Goal: Transaction & Acquisition: Purchase product/service

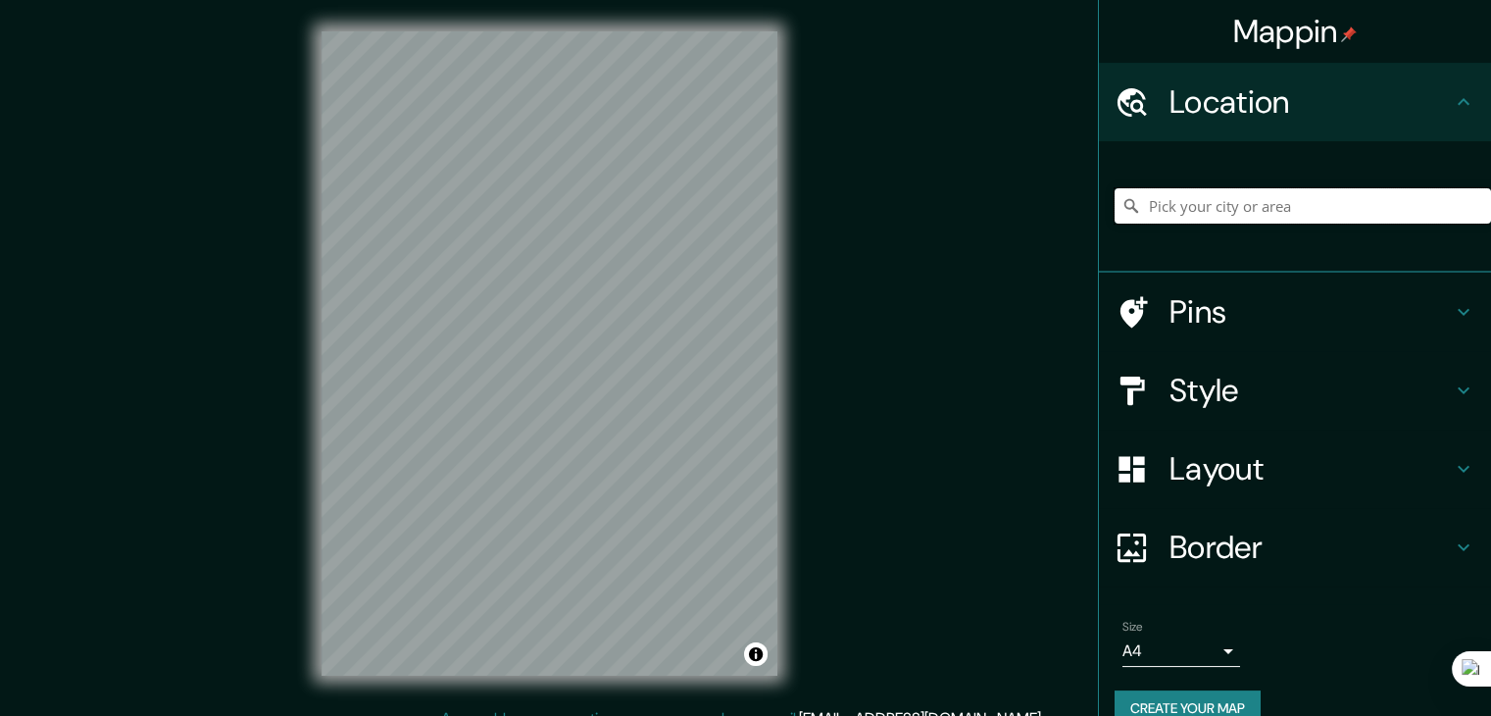
click at [1323, 207] on input "Pick your city or area" at bounding box center [1303, 205] width 376 height 35
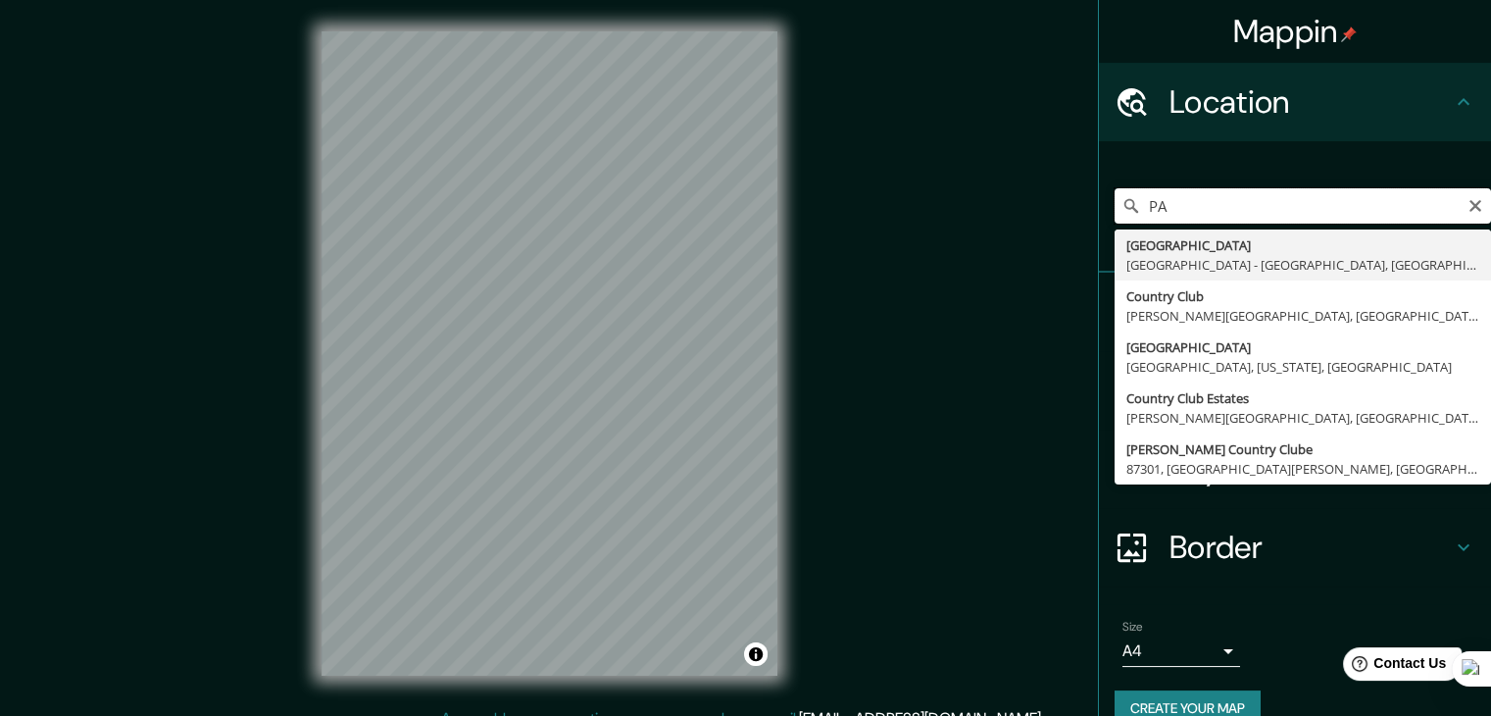
type input "P"
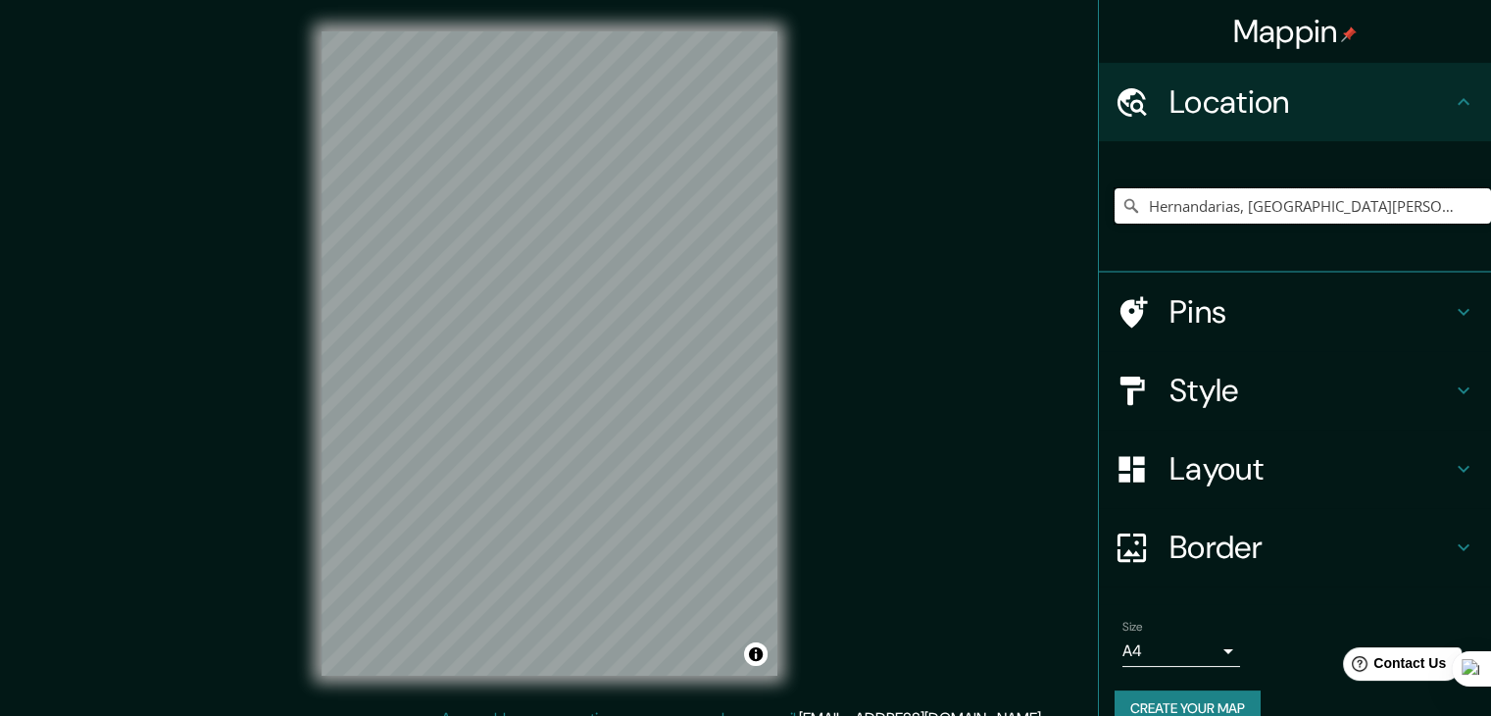
type input "Hernandarias, [GEOGRAPHIC_DATA][PERSON_NAME], [GEOGRAPHIC_DATA]"
click at [1464, 192] on input "Hernandarias, [GEOGRAPHIC_DATA][PERSON_NAME], [GEOGRAPHIC_DATA]" at bounding box center [1303, 205] width 376 height 35
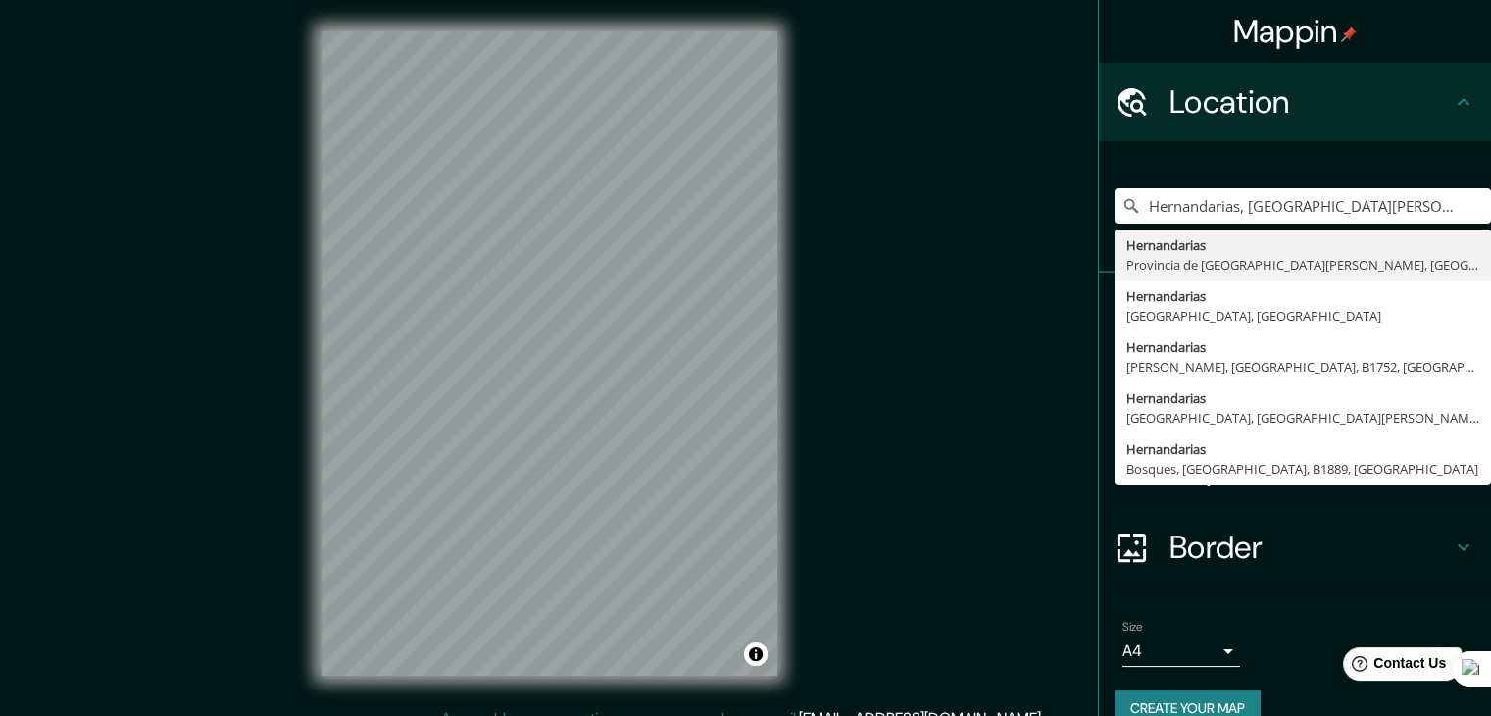
click at [1020, 425] on div "Mappin Location [GEOGRAPHIC_DATA], [GEOGRAPHIC_DATA][PERSON_NAME], [GEOGRAPHIC_…" at bounding box center [745, 369] width 1491 height 738
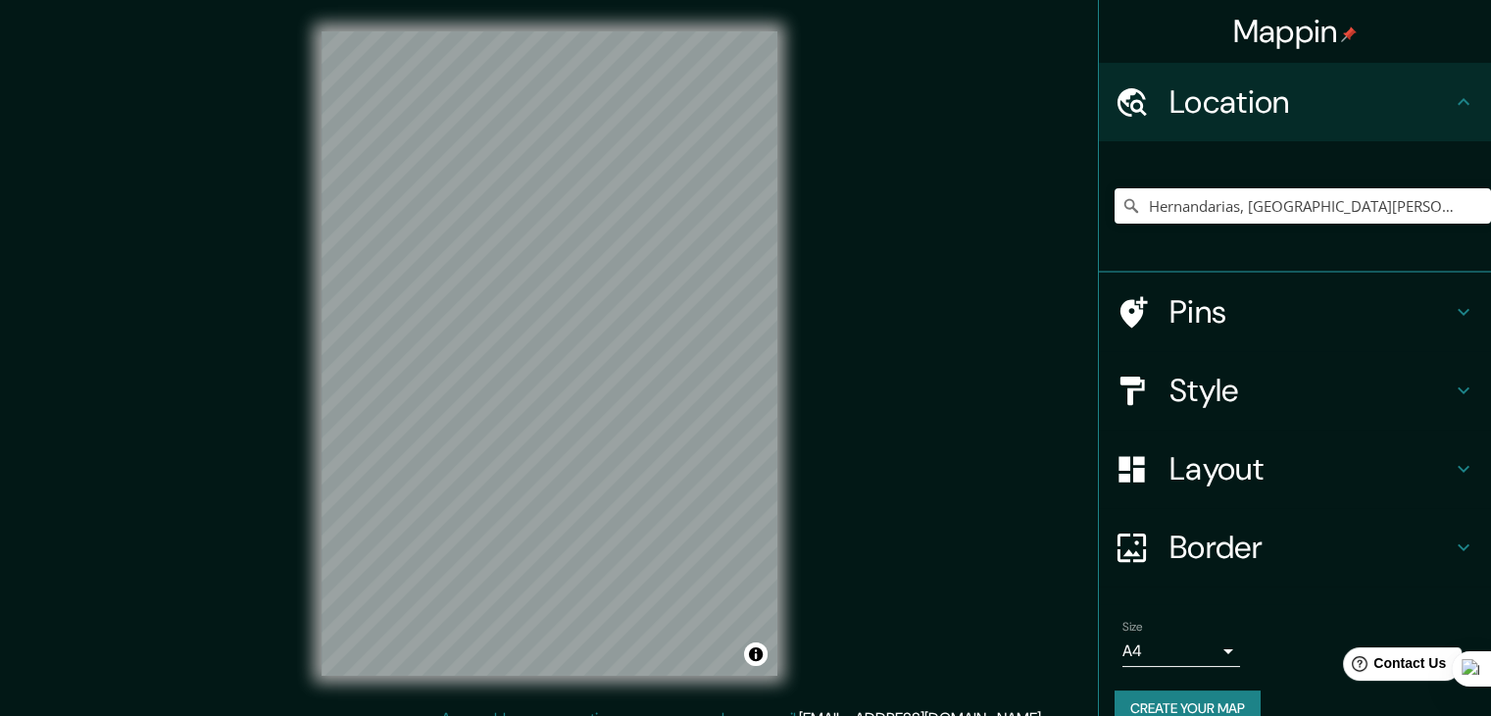
click at [1278, 385] on h4 "Style" at bounding box center [1311, 390] width 282 height 39
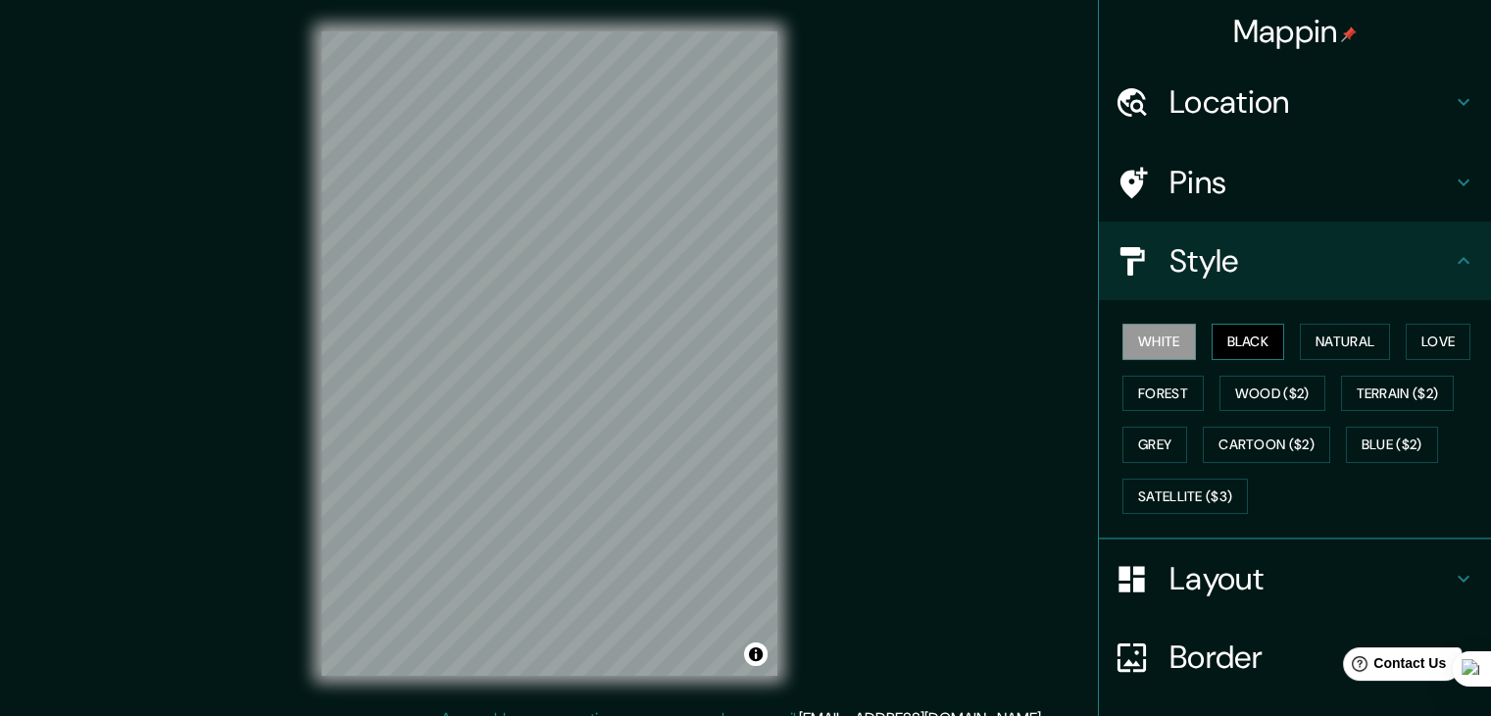
click at [1234, 330] on button "Black" at bounding box center [1249, 342] width 74 height 36
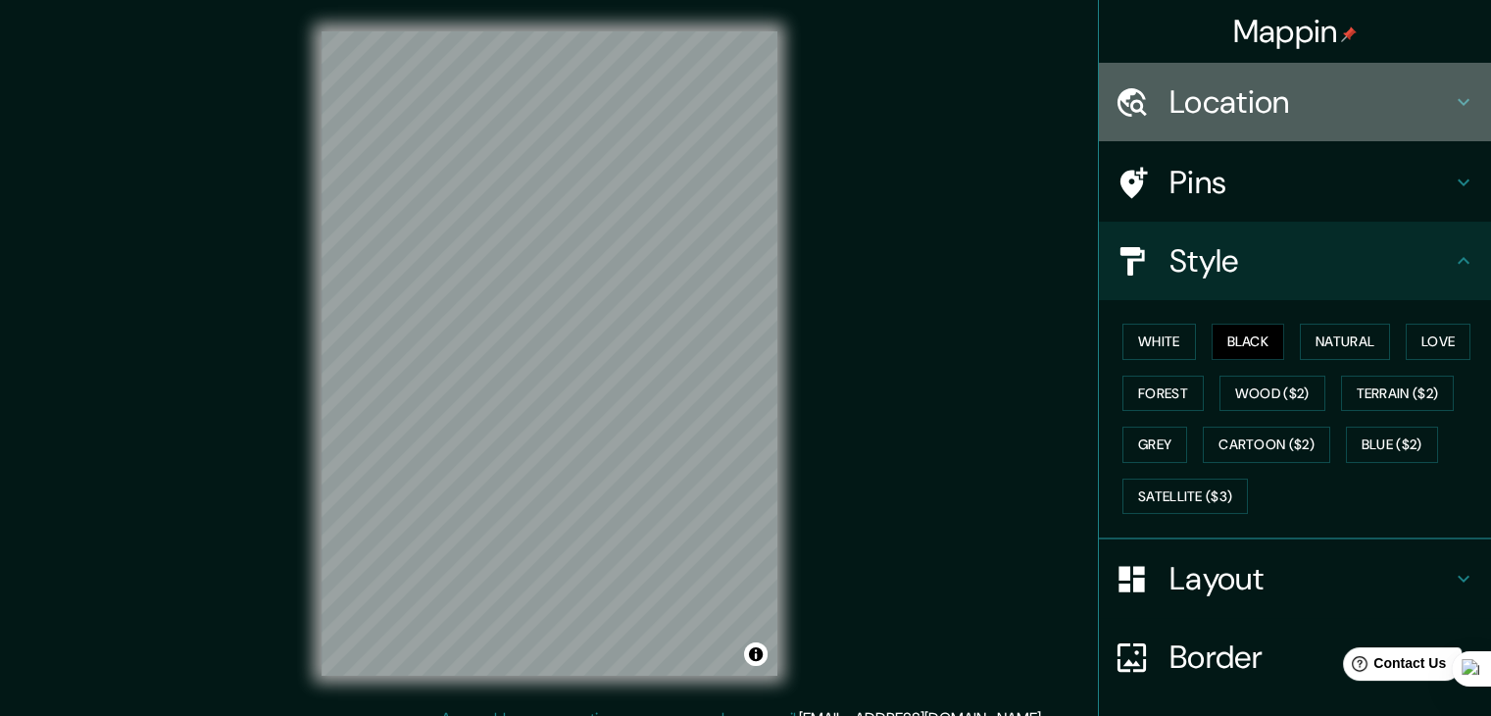
click at [1263, 87] on h4 "Location" at bounding box center [1311, 101] width 282 height 39
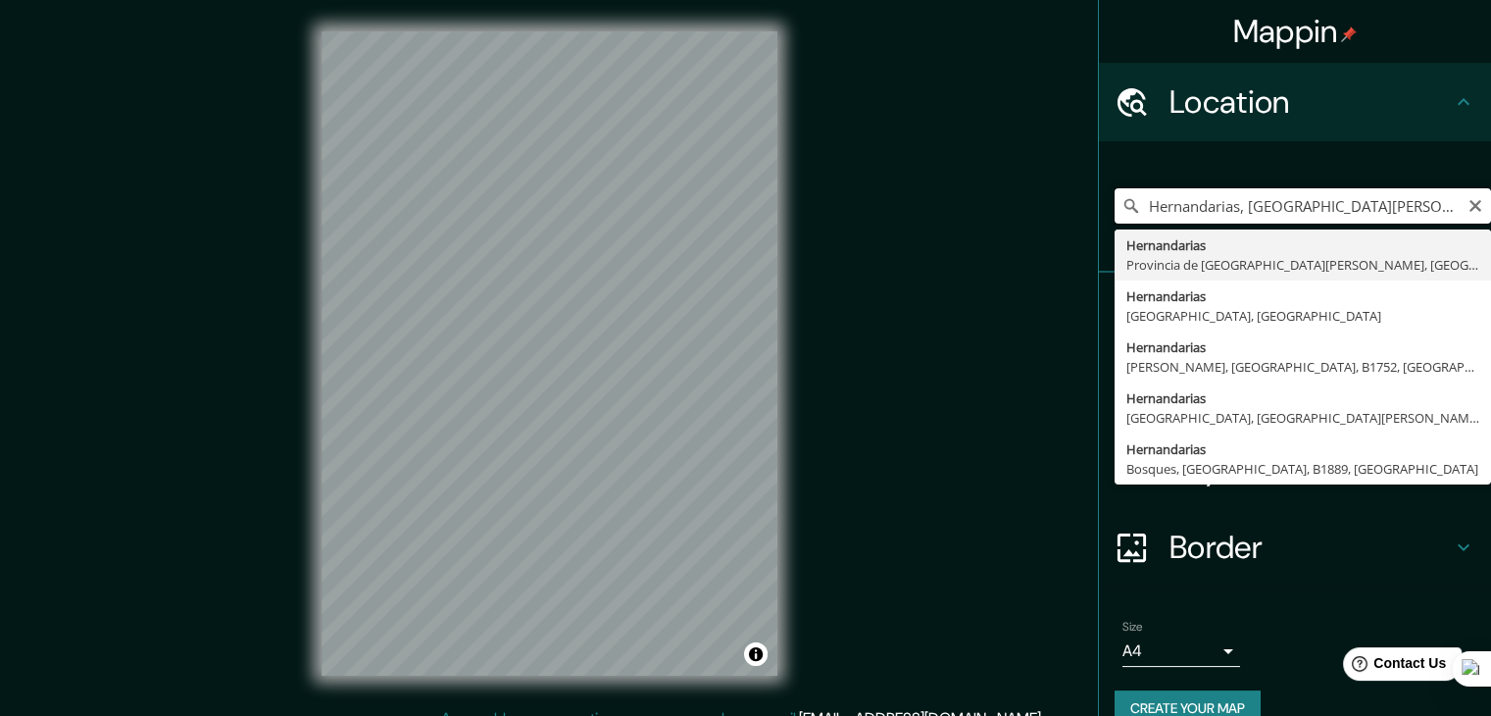
click at [1439, 197] on input "Hernandarias, [GEOGRAPHIC_DATA][PERSON_NAME], [GEOGRAPHIC_DATA]" at bounding box center [1303, 205] width 376 height 35
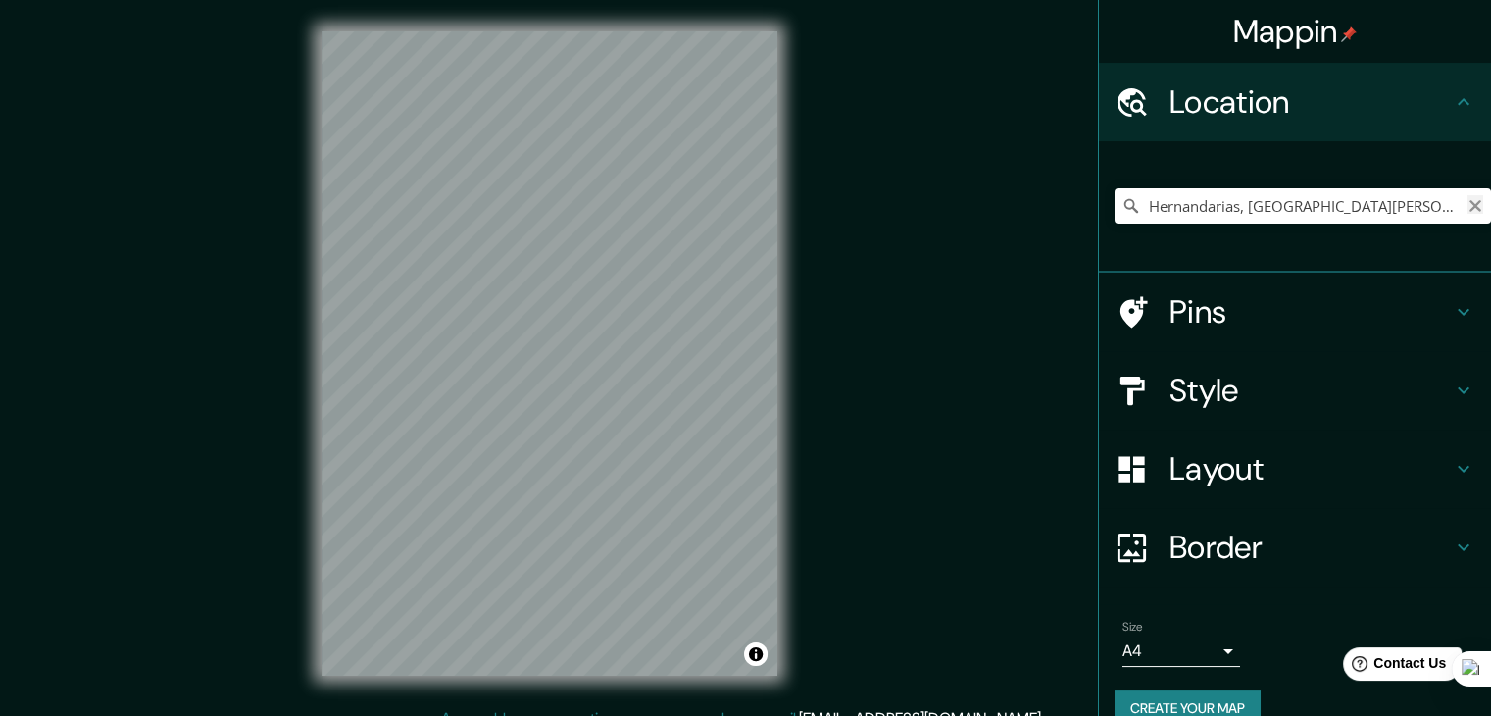
click at [1470, 201] on icon "Clear" at bounding box center [1476, 206] width 12 height 12
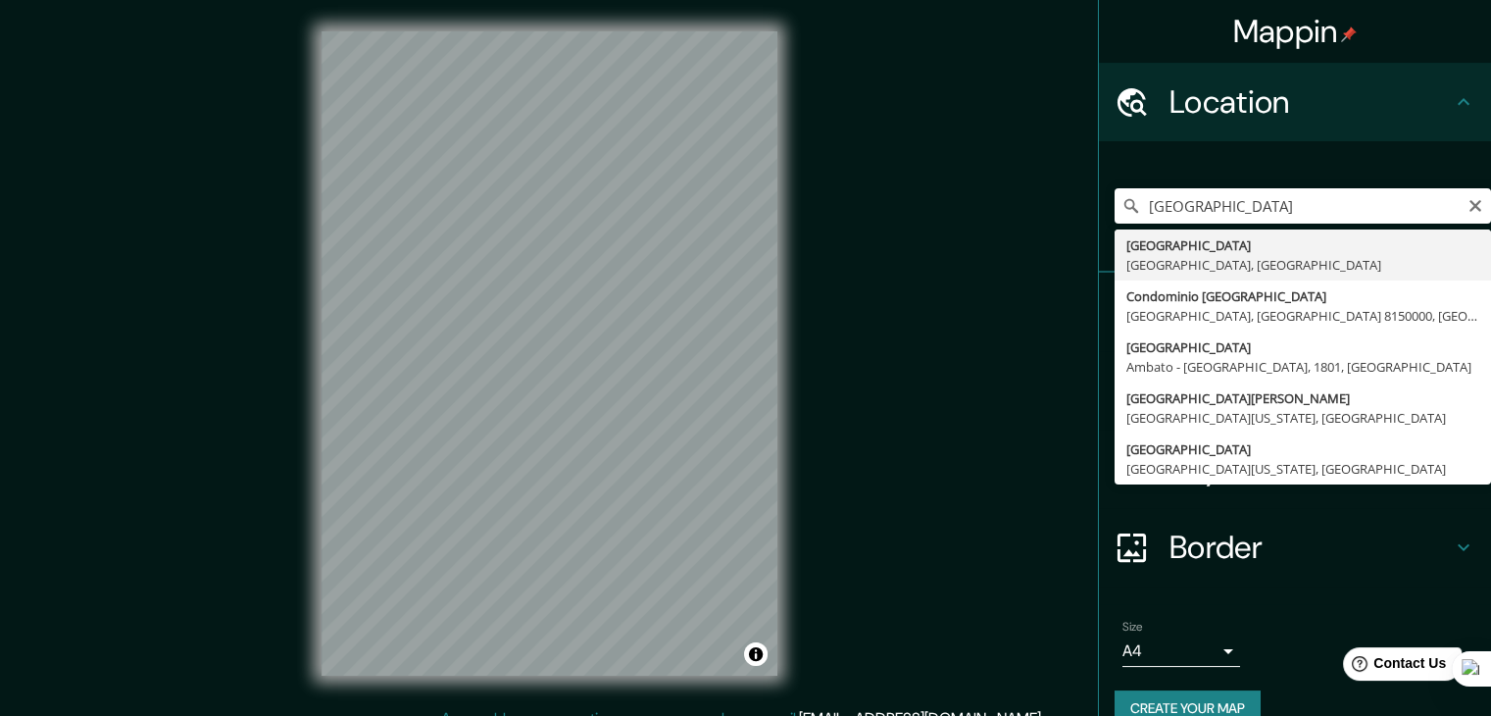
type input "[GEOGRAPHIC_DATA], [GEOGRAPHIC_DATA], [GEOGRAPHIC_DATA]"
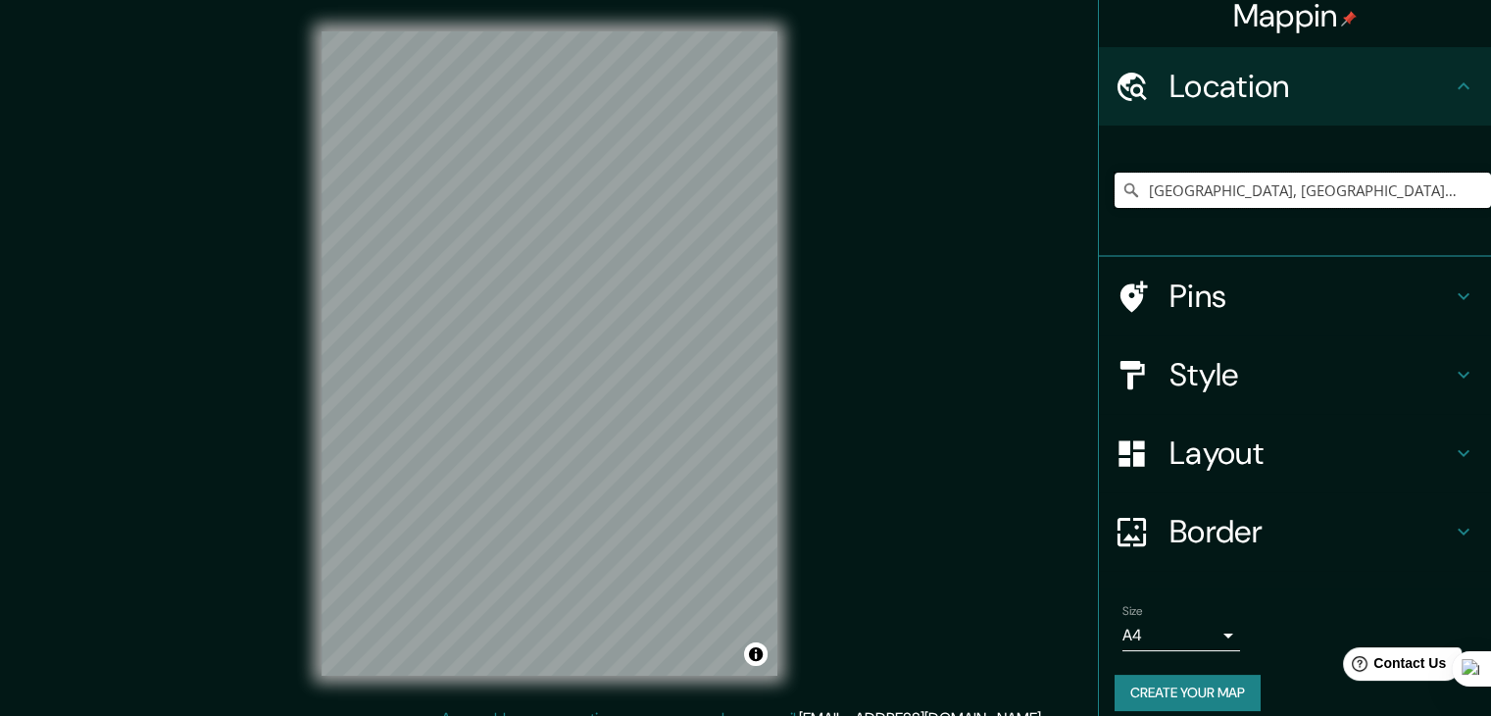
scroll to position [33, 0]
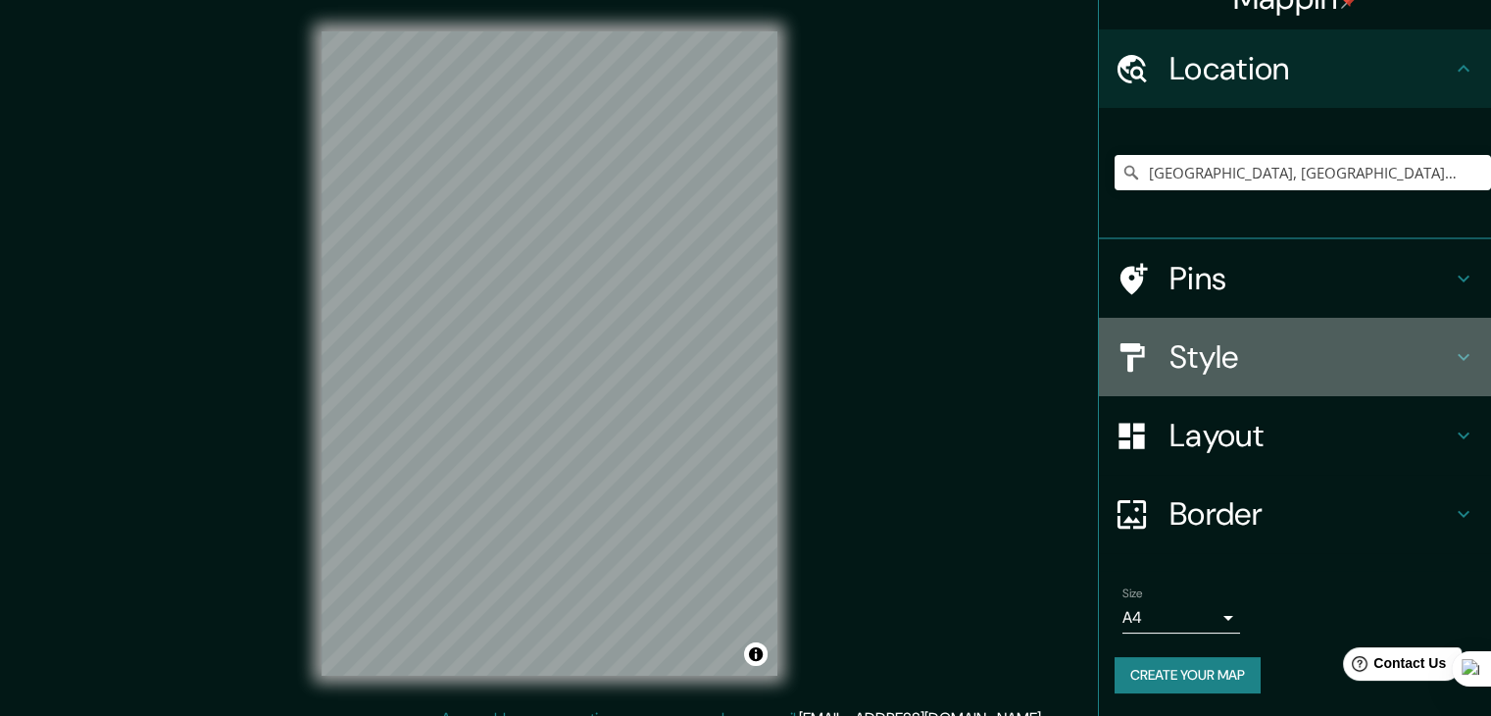
click at [1243, 351] on h4 "Style" at bounding box center [1311, 356] width 282 height 39
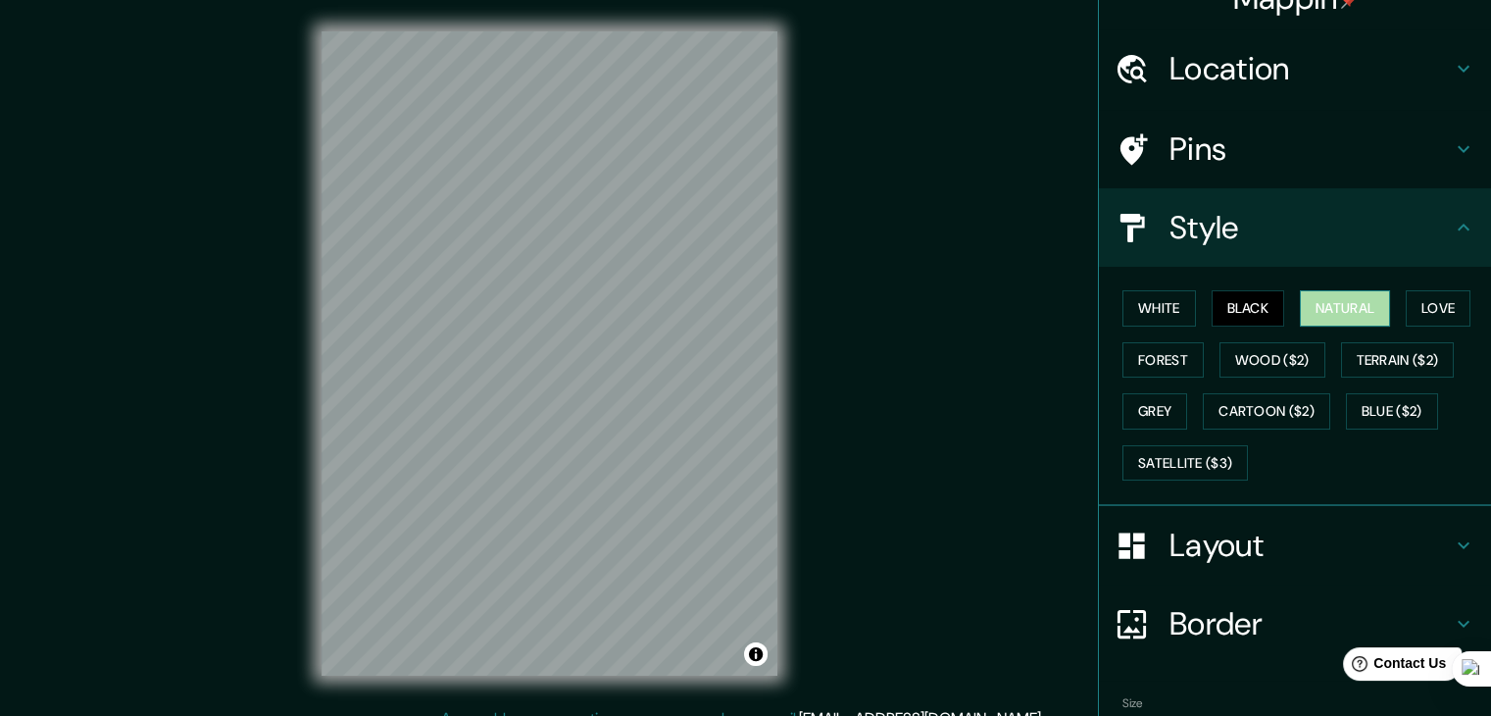
click at [1330, 303] on button "Natural" at bounding box center [1345, 308] width 90 height 36
click at [1313, 544] on h4 "Layout" at bounding box center [1311, 544] width 282 height 39
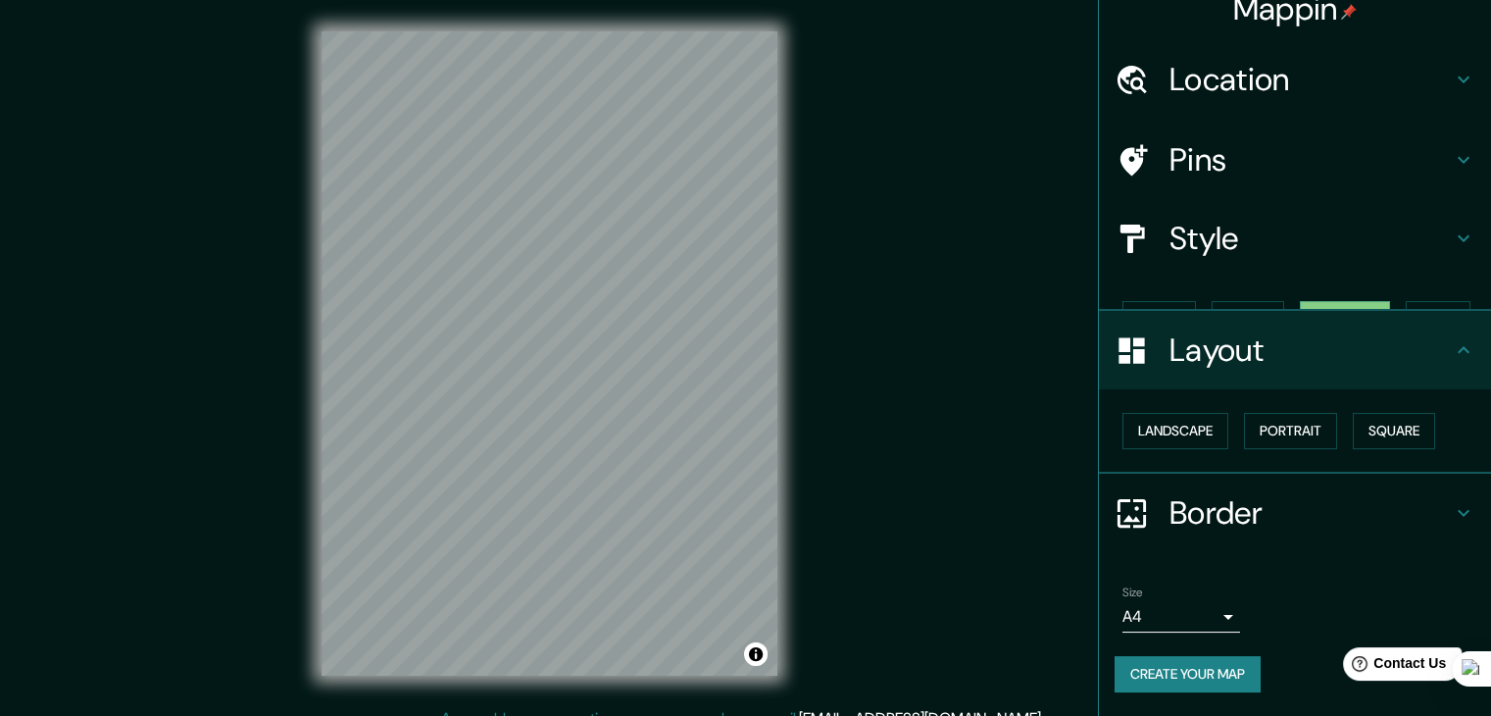
scroll to position [0, 0]
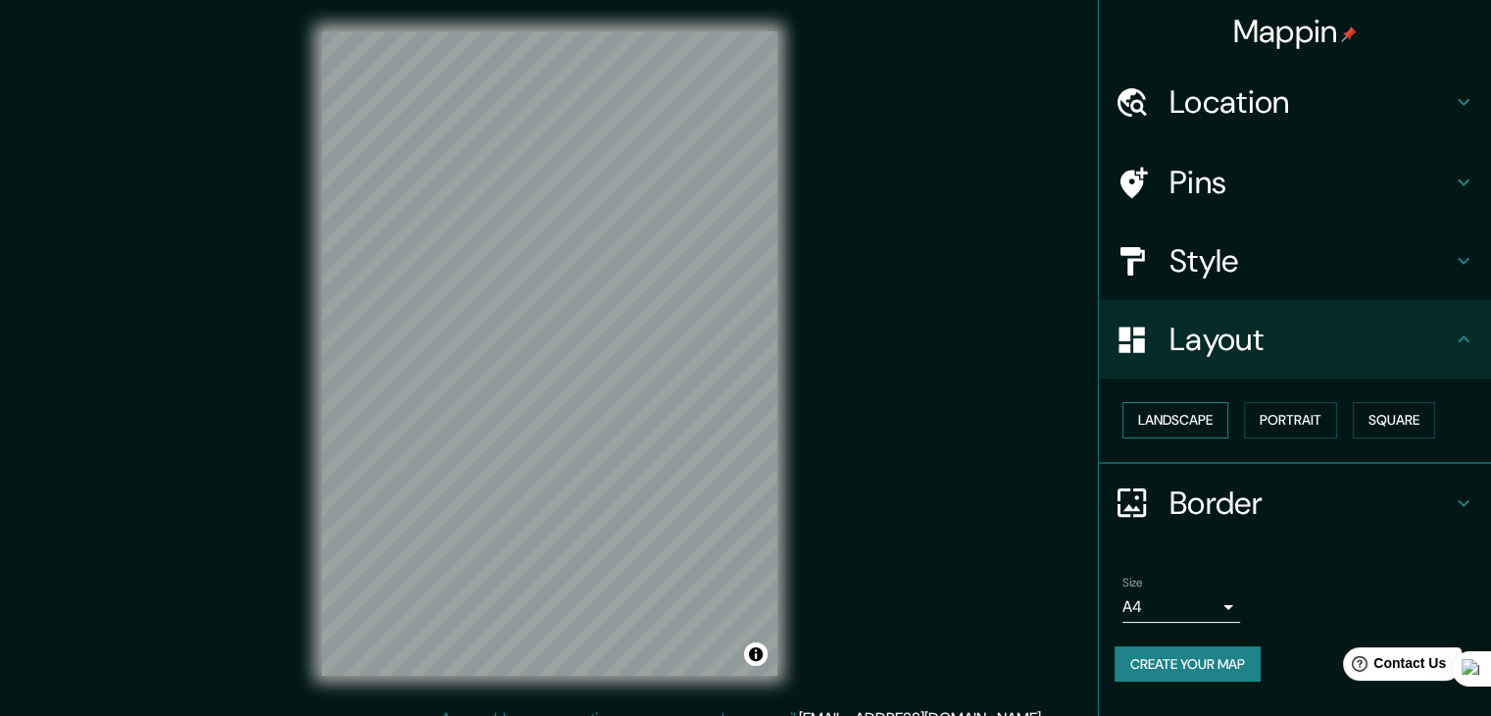
click at [1174, 419] on button "Landscape" at bounding box center [1176, 420] width 106 height 36
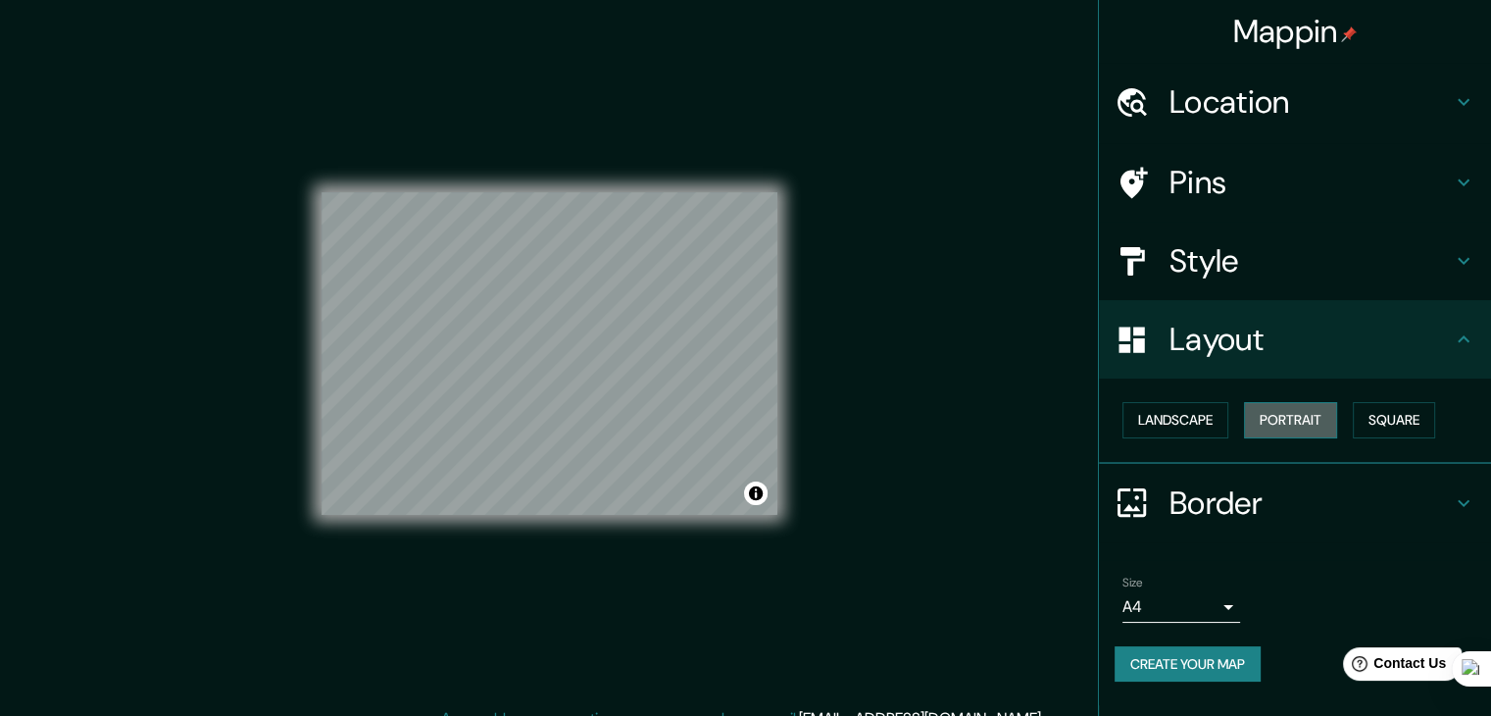
click at [1314, 415] on button "Portrait" at bounding box center [1290, 420] width 93 height 36
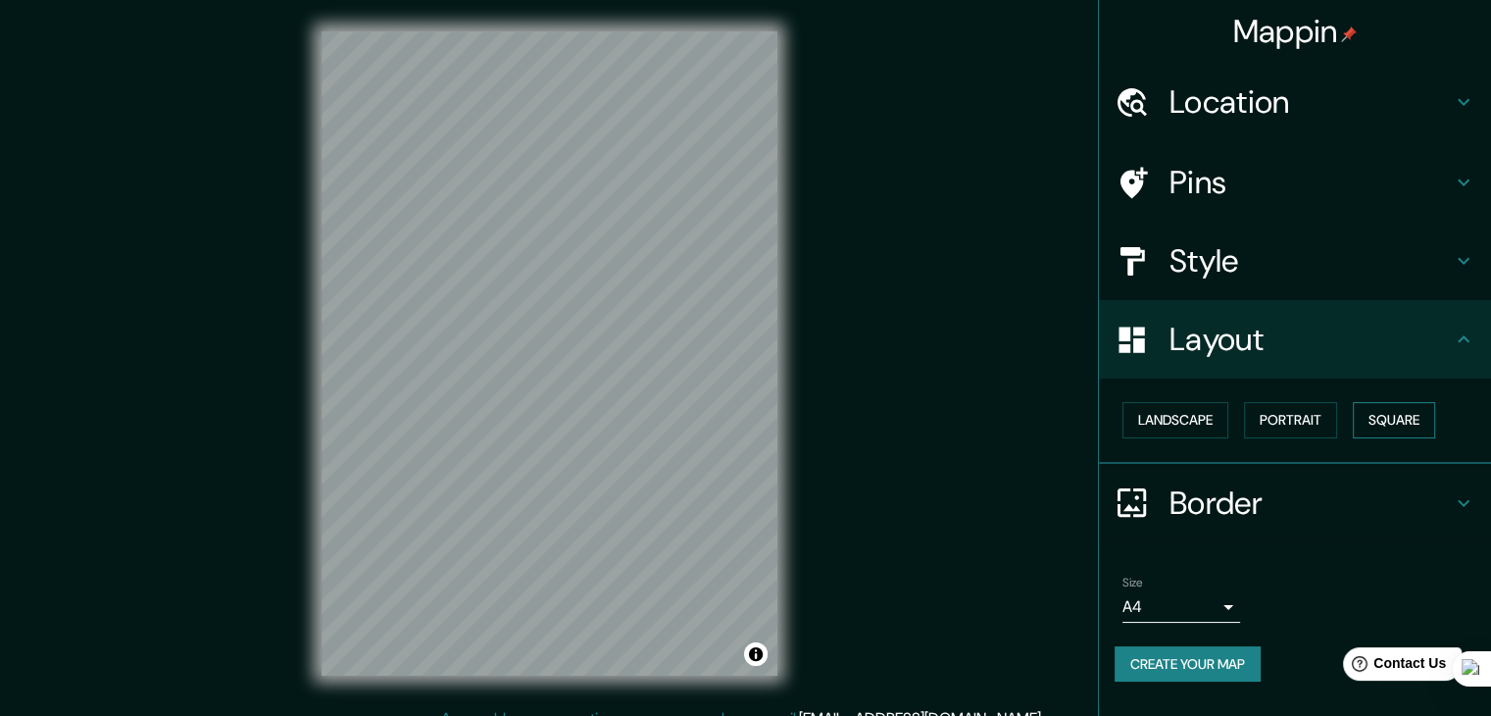
click at [1394, 412] on button "Square" at bounding box center [1394, 420] width 82 height 36
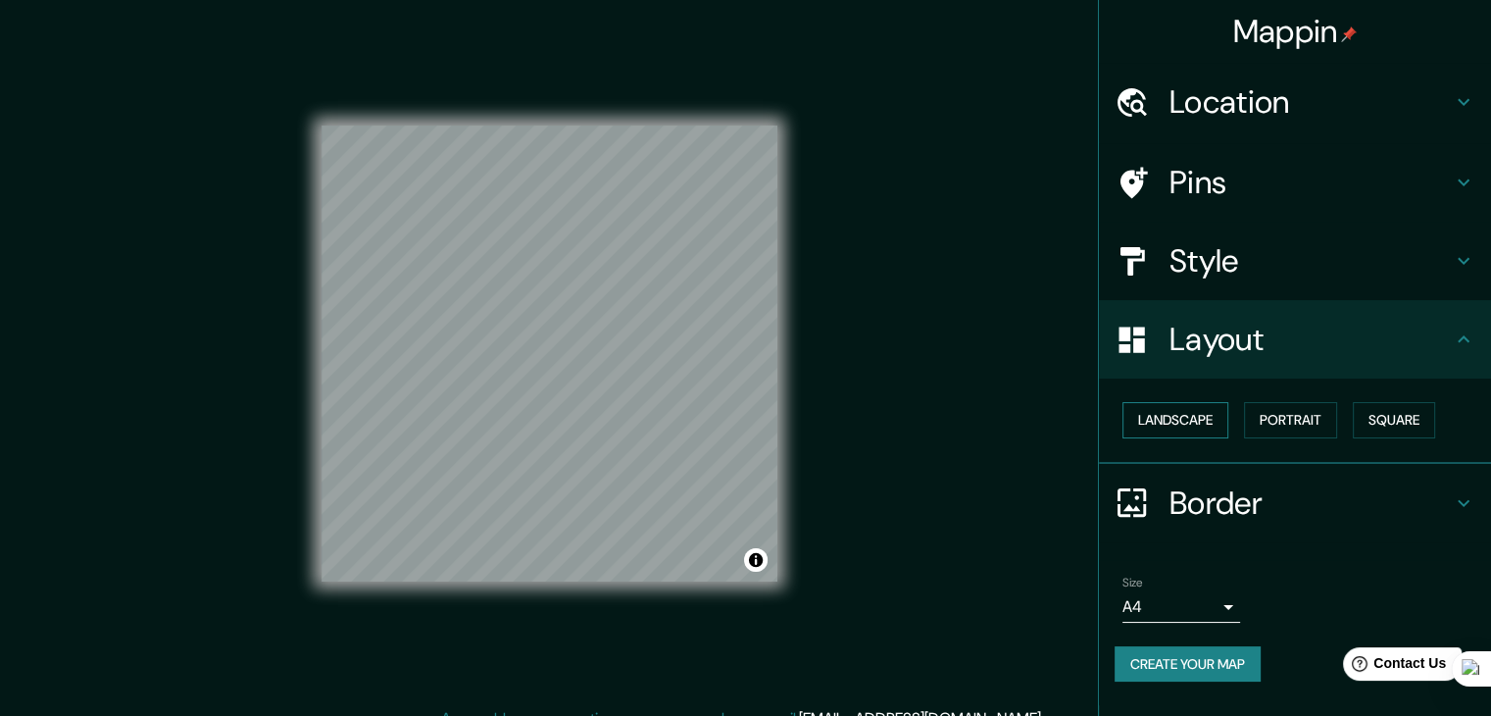
click at [1190, 405] on button "Landscape" at bounding box center [1176, 420] width 106 height 36
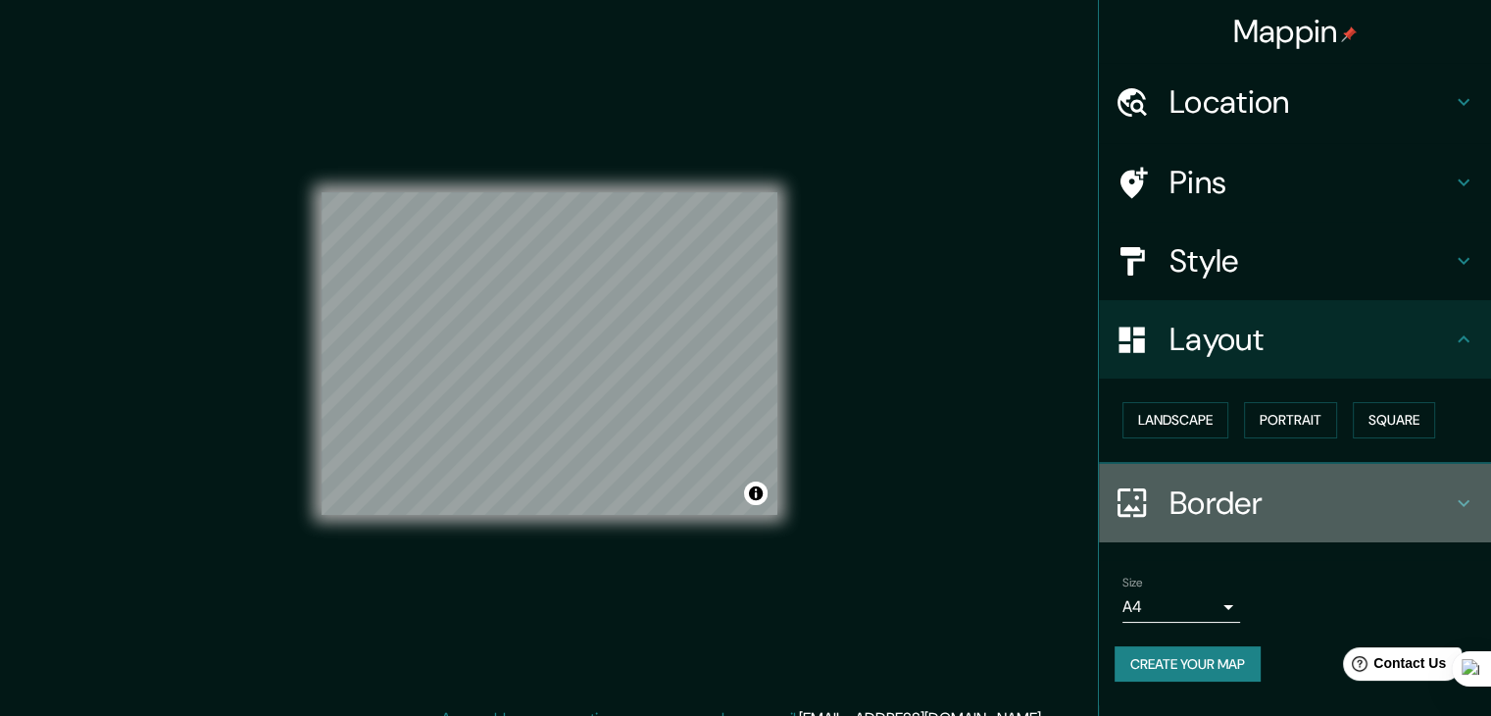
click at [1441, 491] on h4 "Border" at bounding box center [1311, 502] width 282 height 39
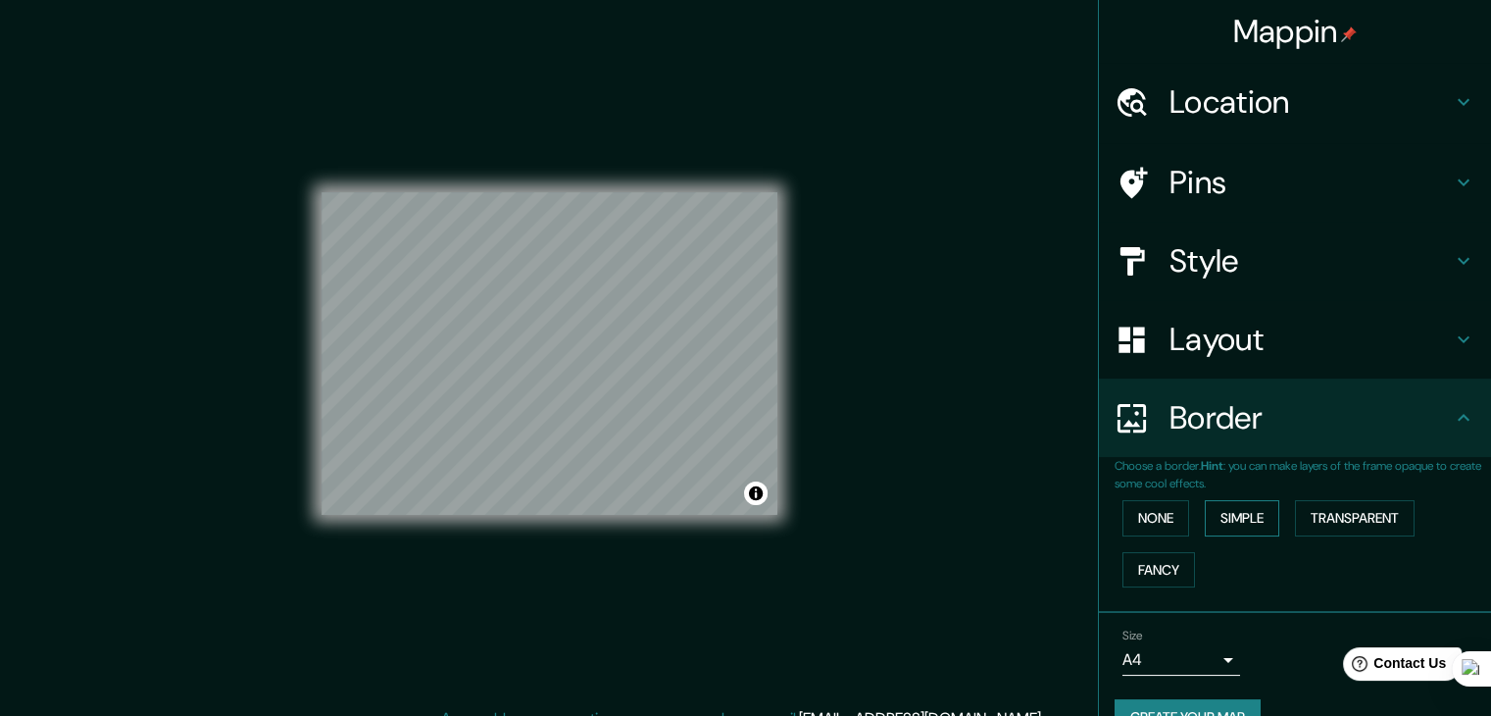
click at [1230, 515] on button "Simple" at bounding box center [1242, 518] width 75 height 36
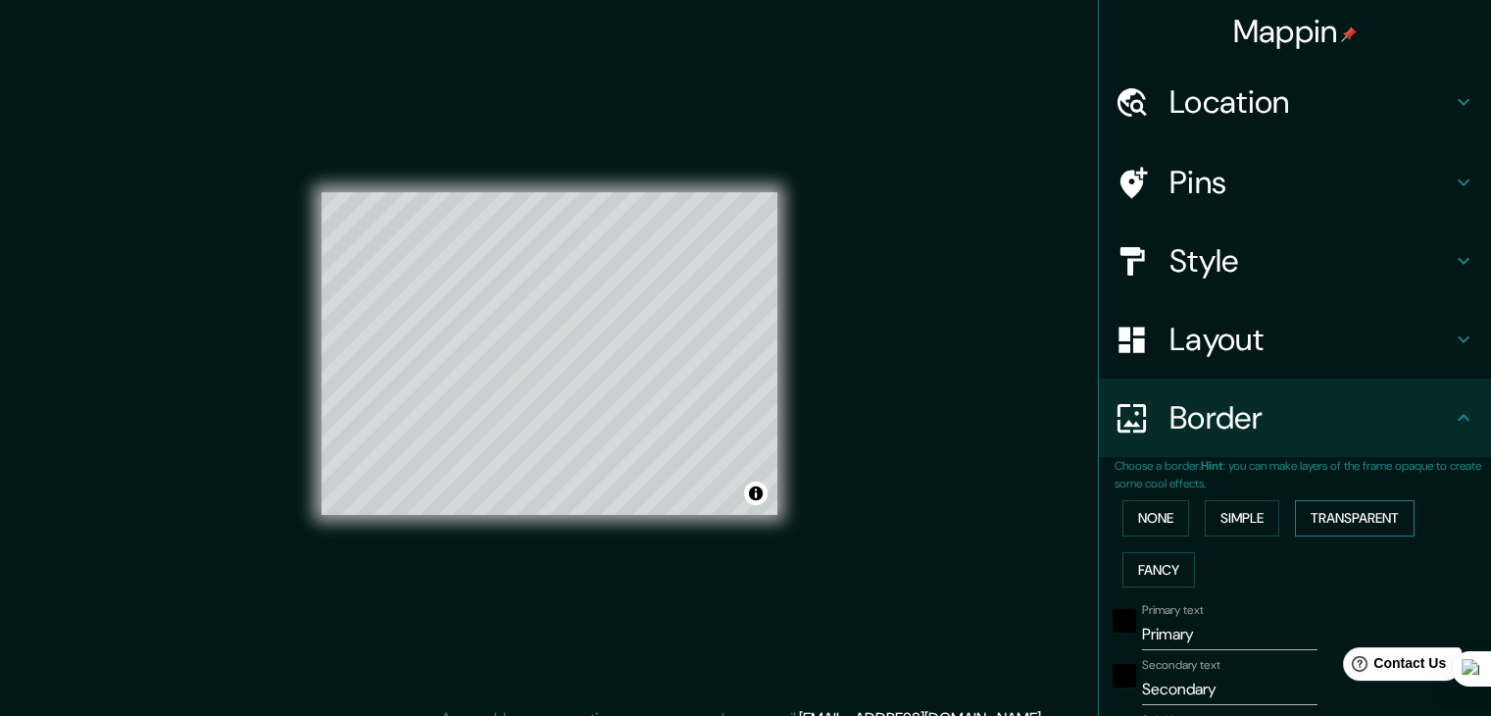
click at [1373, 517] on button "Transparent" at bounding box center [1355, 518] width 120 height 36
click at [1145, 548] on div "None Simple Transparent Fancy" at bounding box center [1303, 543] width 376 height 103
click at [1137, 572] on button "Fancy" at bounding box center [1159, 570] width 73 height 36
click at [1151, 503] on button "None" at bounding box center [1156, 518] width 67 height 36
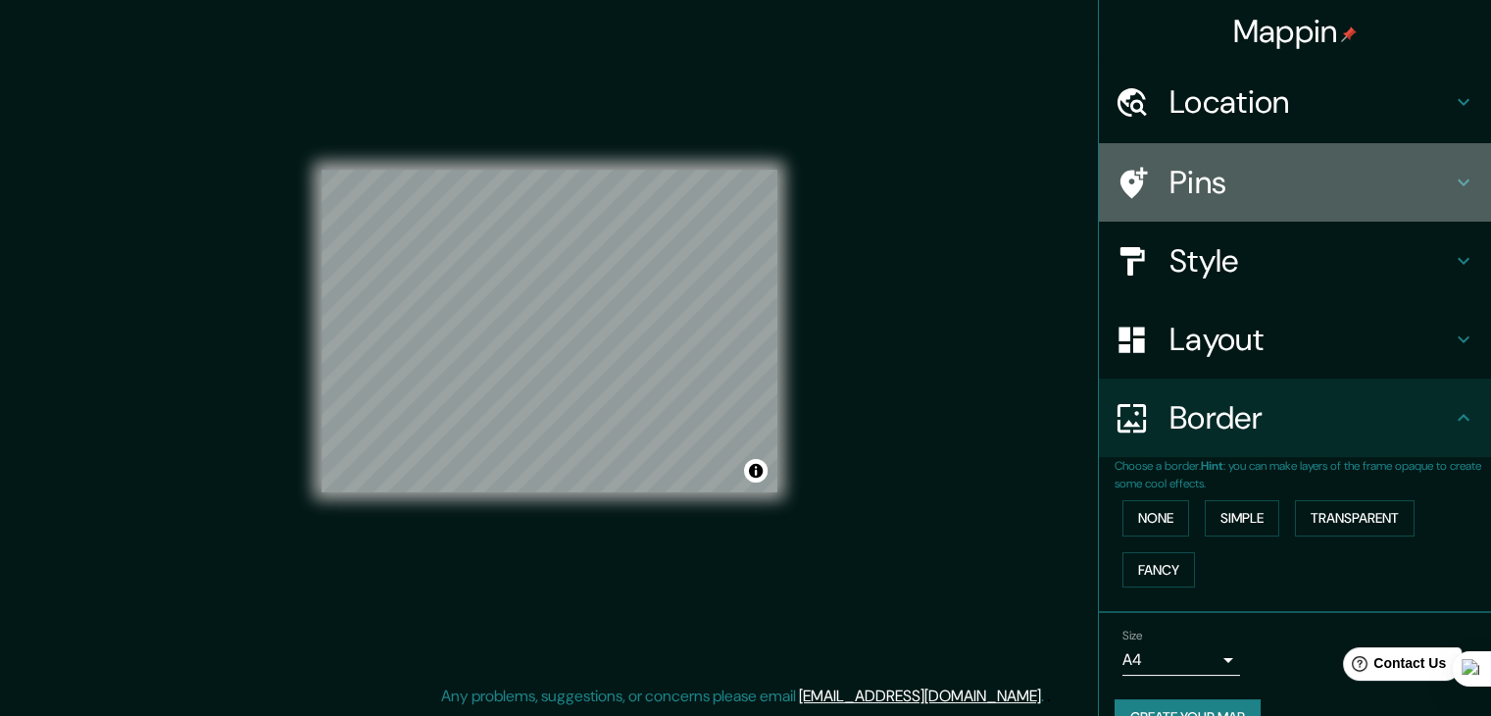
click at [1242, 191] on h4 "Pins" at bounding box center [1311, 182] width 282 height 39
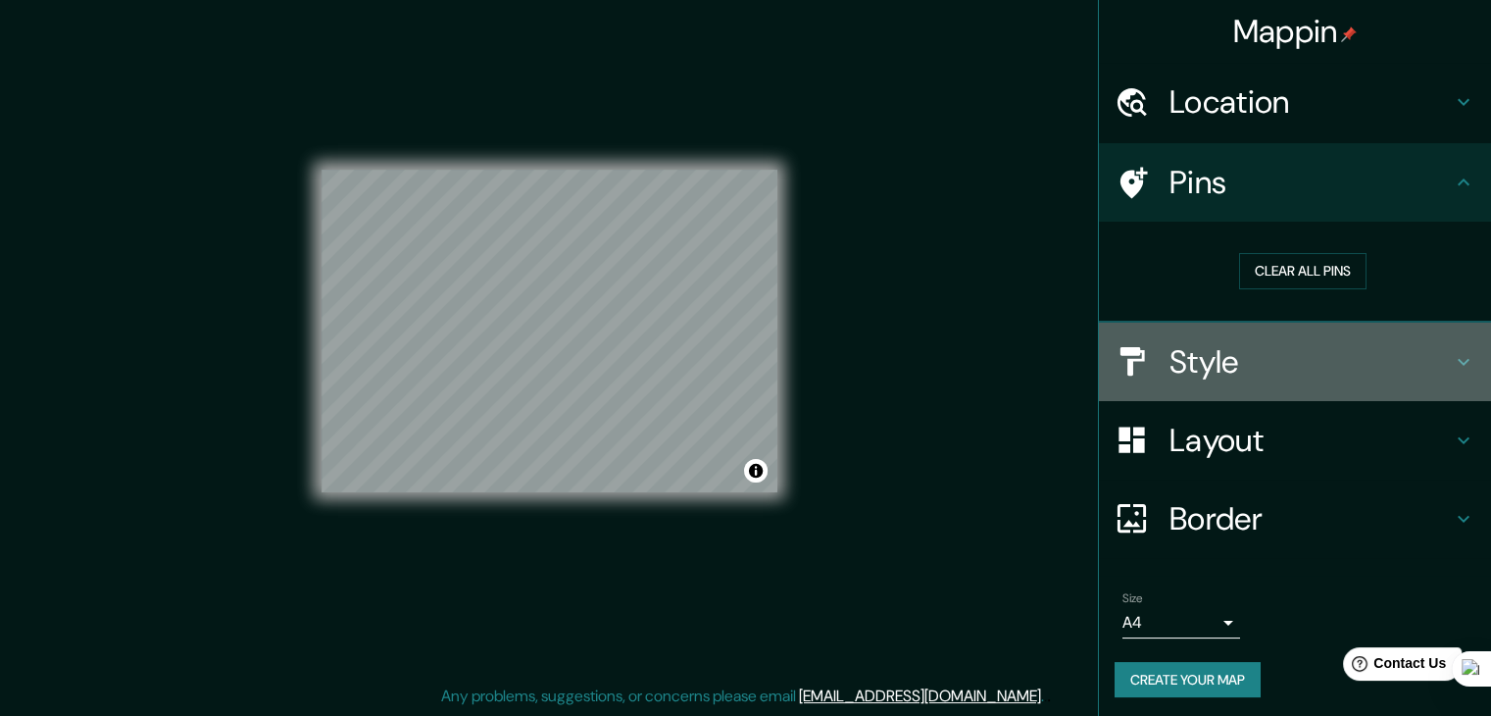
click at [1225, 351] on h4 "Style" at bounding box center [1311, 361] width 282 height 39
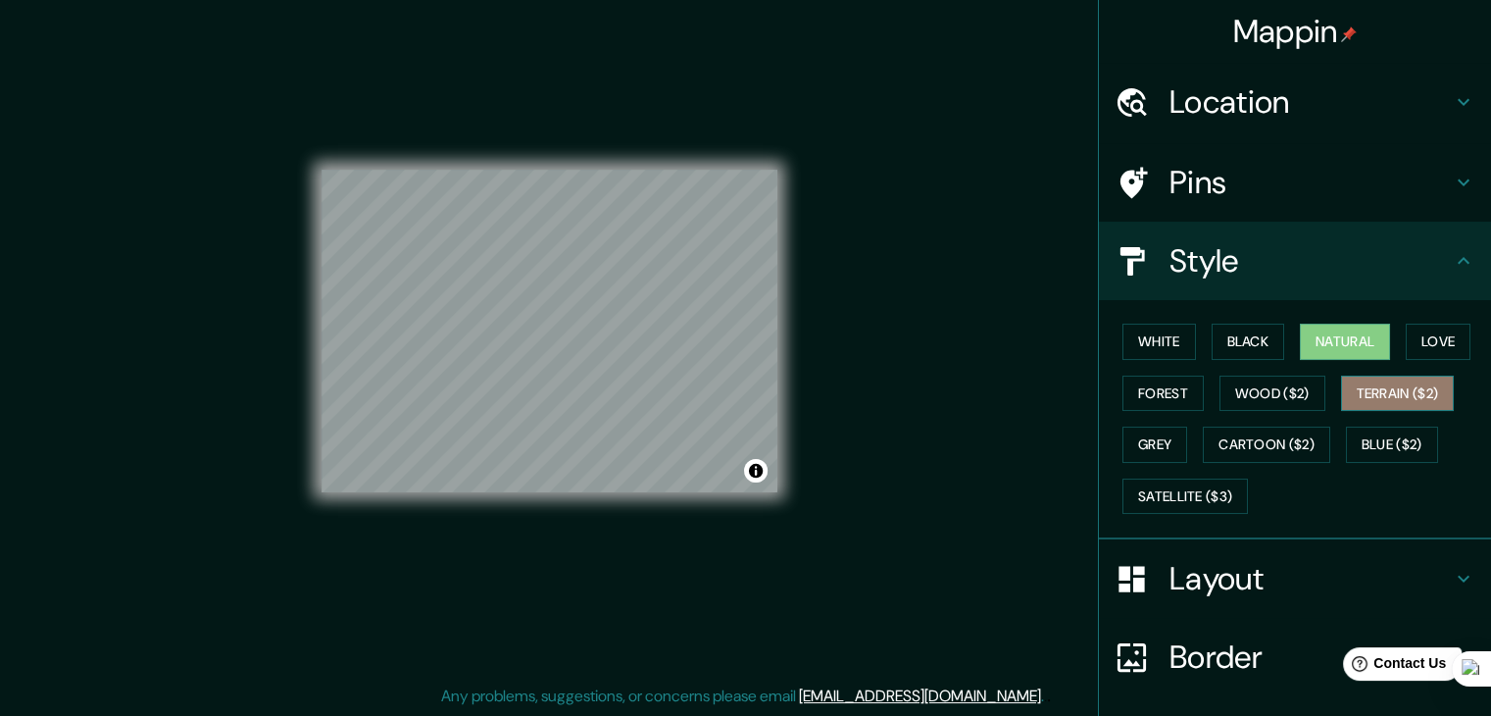
click at [1399, 391] on button "Terrain ($2)" at bounding box center [1398, 393] width 114 height 36
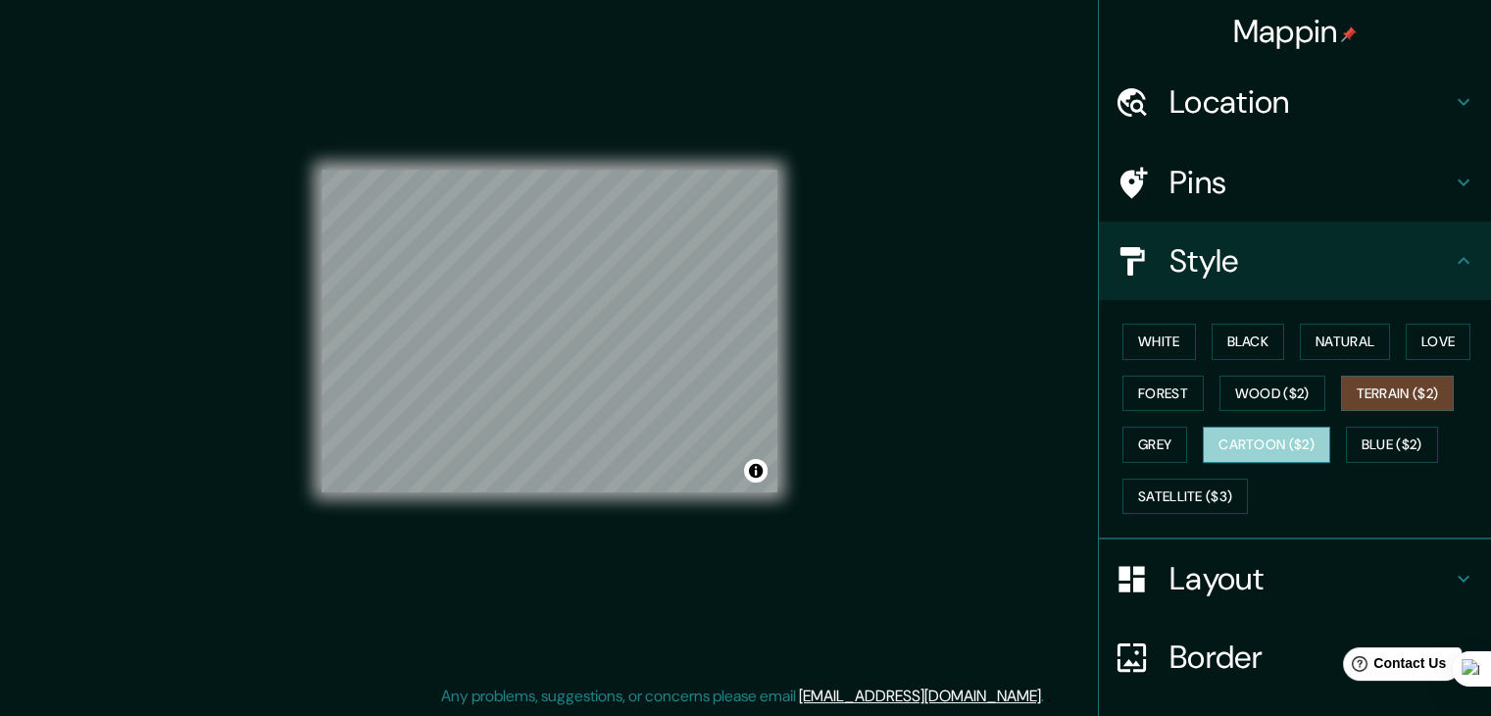
click at [1268, 426] on button "Cartoon ($2)" at bounding box center [1266, 444] width 127 height 36
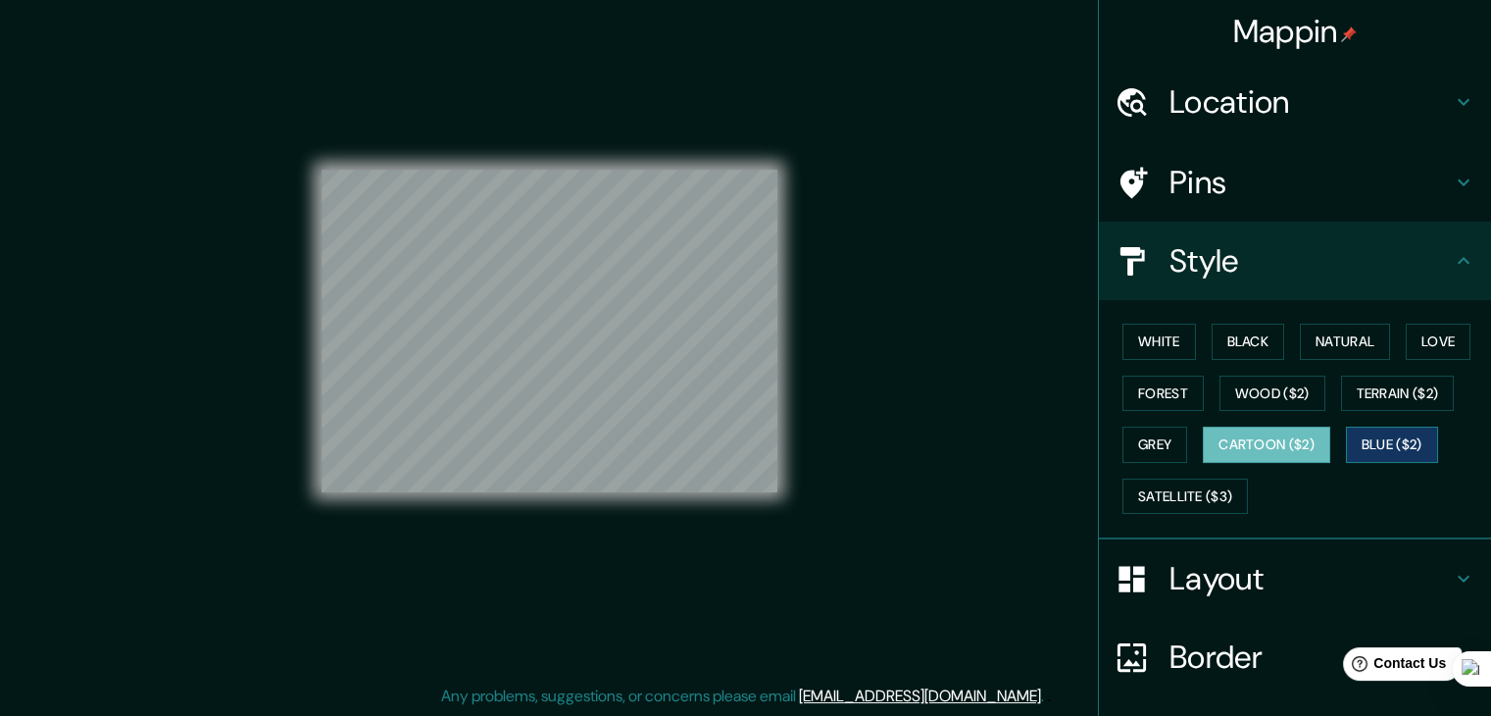
click at [1392, 452] on button "Blue ($2)" at bounding box center [1392, 444] width 92 height 36
click at [1203, 436] on button "Cartoon ($2)" at bounding box center [1266, 444] width 127 height 36
click at [312, 307] on div "© Mapbox © OpenStreetMap Improve this map" at bounding box center [549, 330] width 519 height 707
click at [870, 350] on div "Mappin Location [GEOGRAPHIC_DATA], [GEOGRAPHIC_DATA], [GEOGRAPHIC_DATA] Pins St…" at bounding box center [745, 346] width 1491 height 738
click at [1211, 648] on h4 "Border" at bounding box center [1311, 656] width 282 height 39
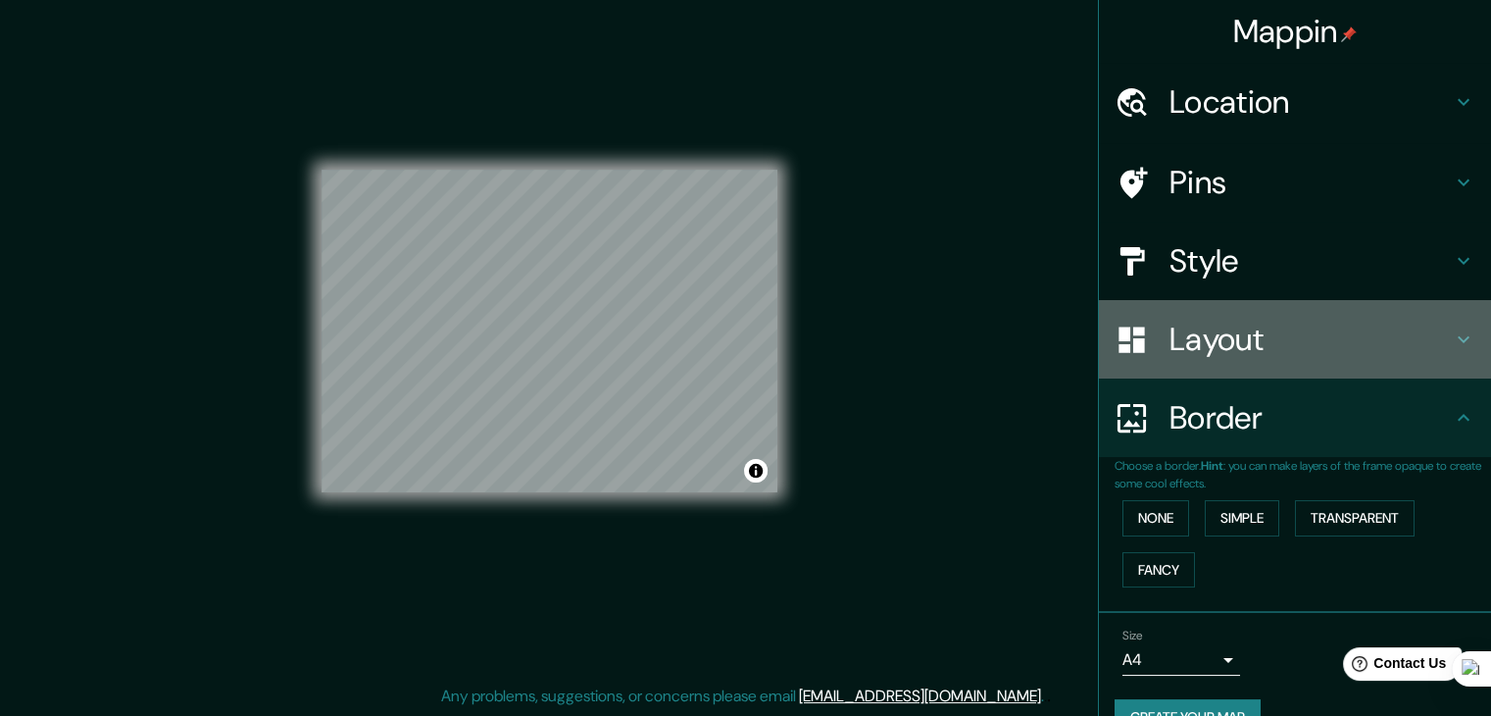
click at [1357, 334] on h4 "Layout" at bounding box center [1311, 339] width 282 height 39
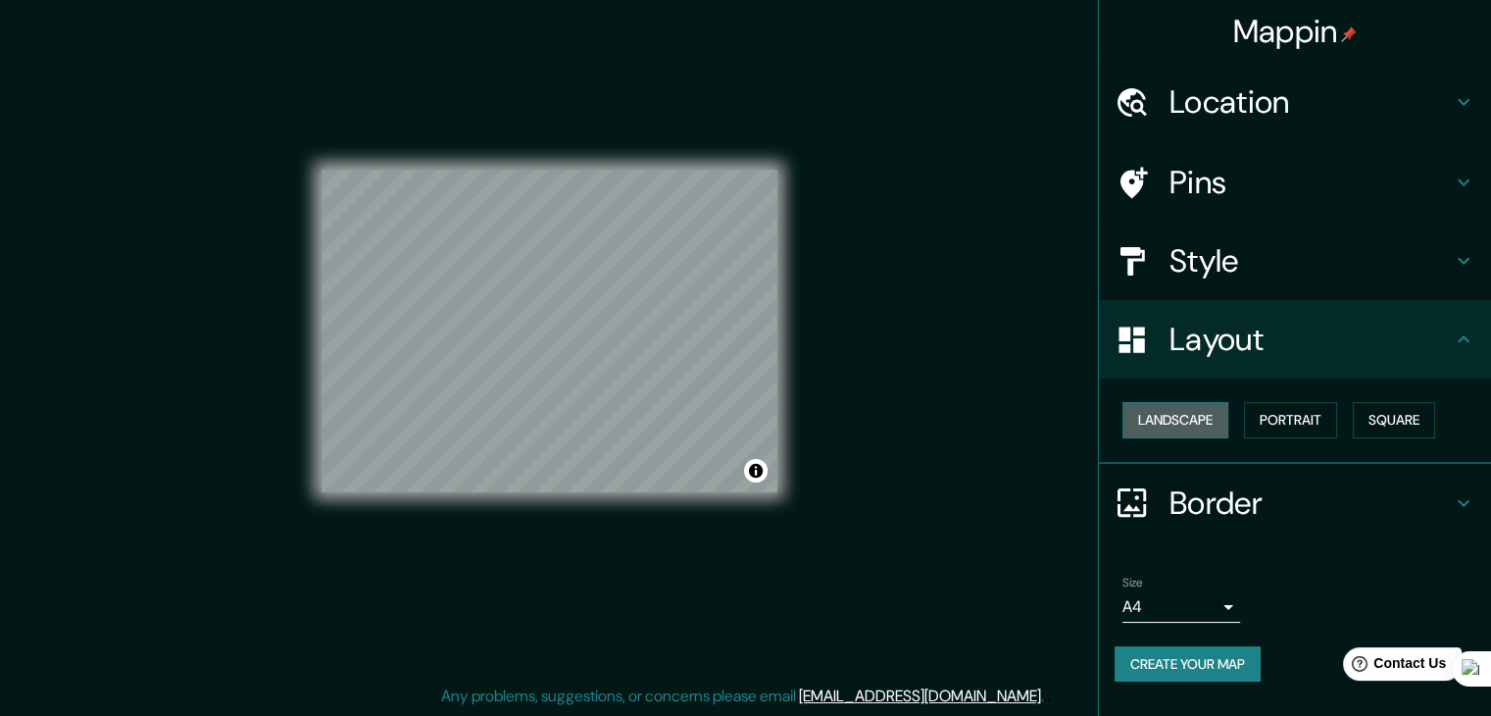
click at [1214, 414] on button "Landscape" at bounding box center [1176, 420] width 106 height 36
click at [1284, 432] on button "Portrait" at bounding box center [1290, 420] width 93 height 36
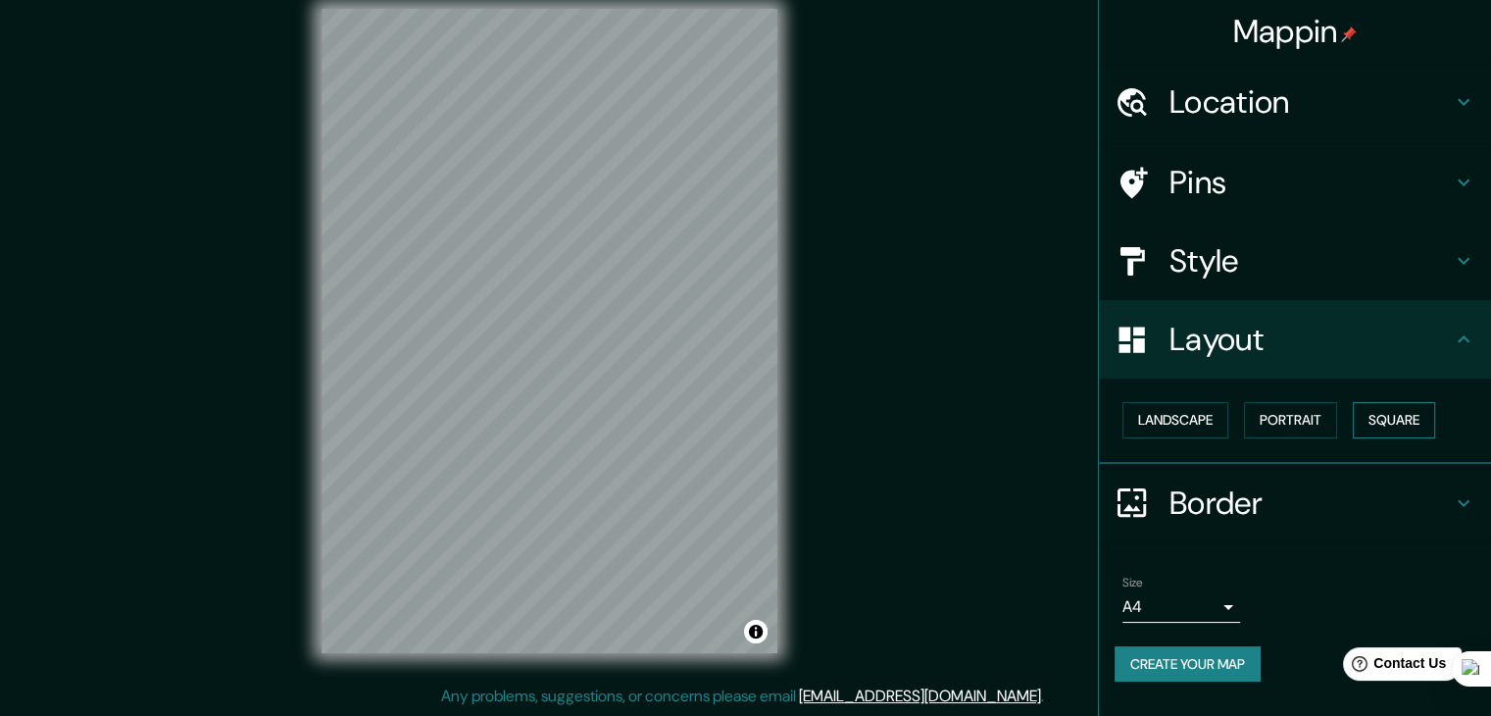
click at [1396, 431] on button "Square" at bounding box center [1394, 420] width 82 height 36
